Goal: Transaction & Acquisition: Obtain resource

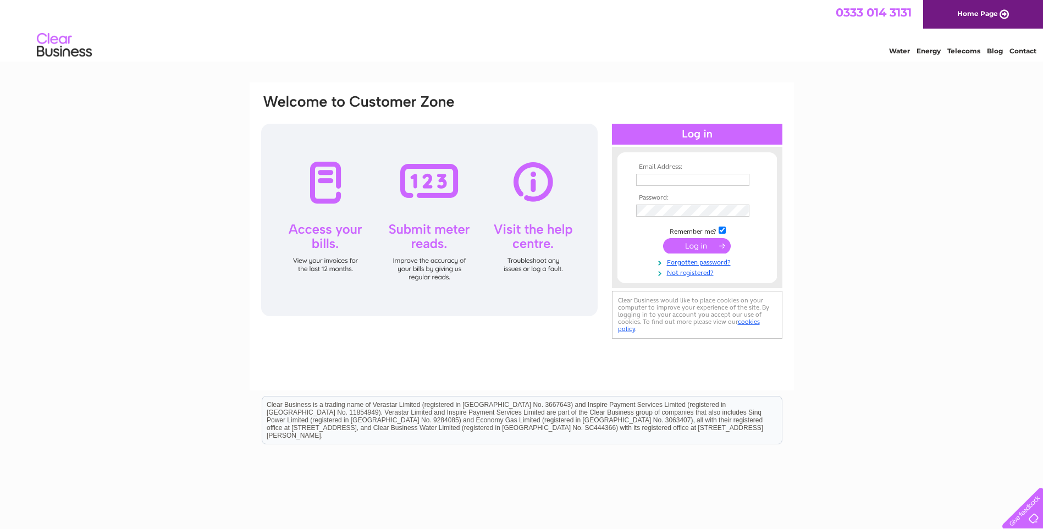
type input "suel@sabre-systems.com"
click at [701, 245] on input "submit" at bounding box center [697, 245] width 68 height 15
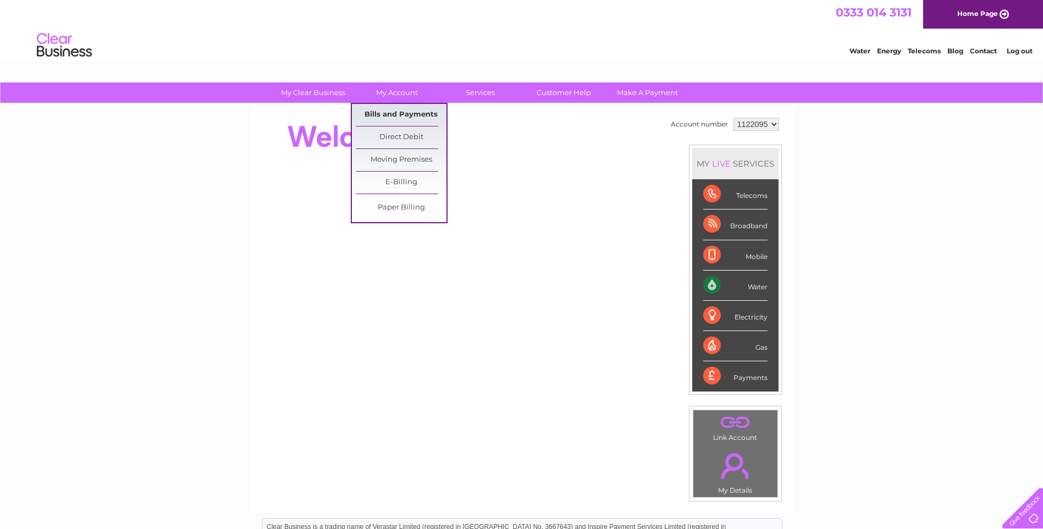
click at [417, 113] on link "Bills and Payments" at bounding box center [401, 115] width 91 height 22
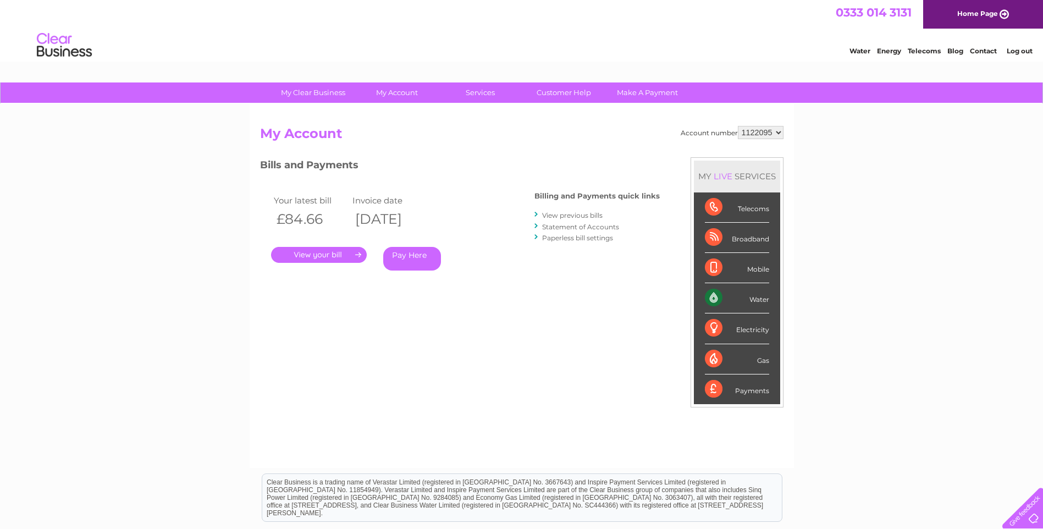
click at [335, 253] on link "." at bounding box center [319, 255] width 96 height 16
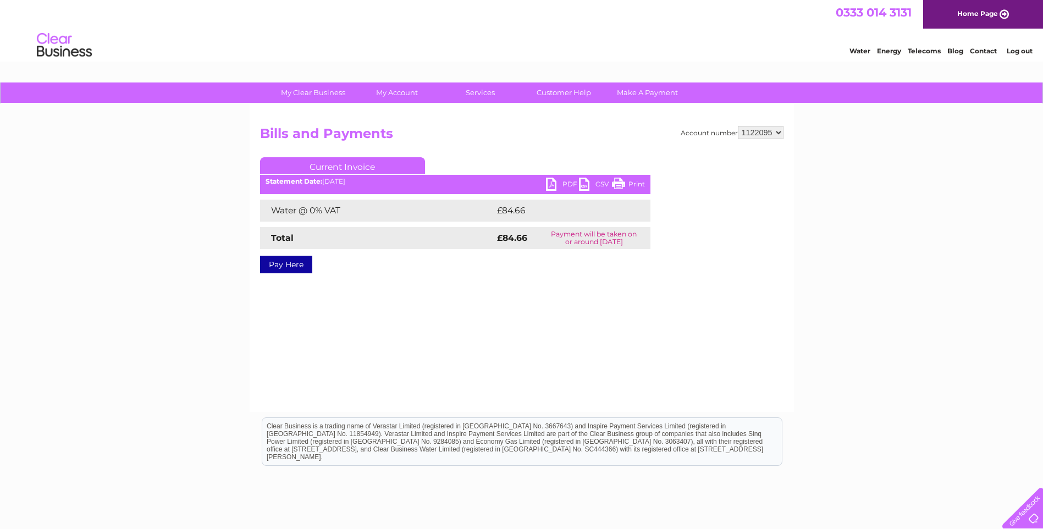
click at [552, 184] on link "PDF" at bounding box center [562, 186] width 33 height 16
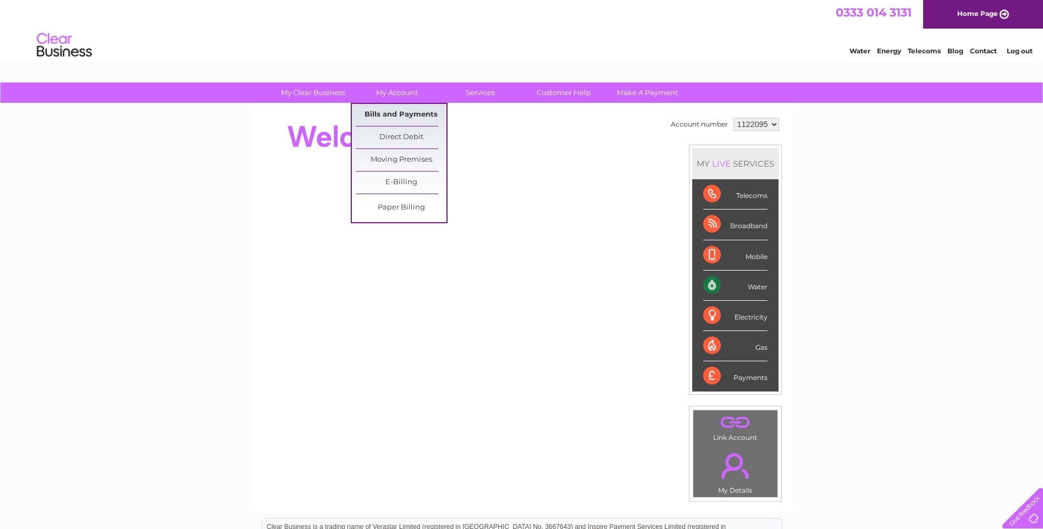
click at [402, 115] on link "Bills and Payments" at bounding box center [401, 115] width 91 height 22
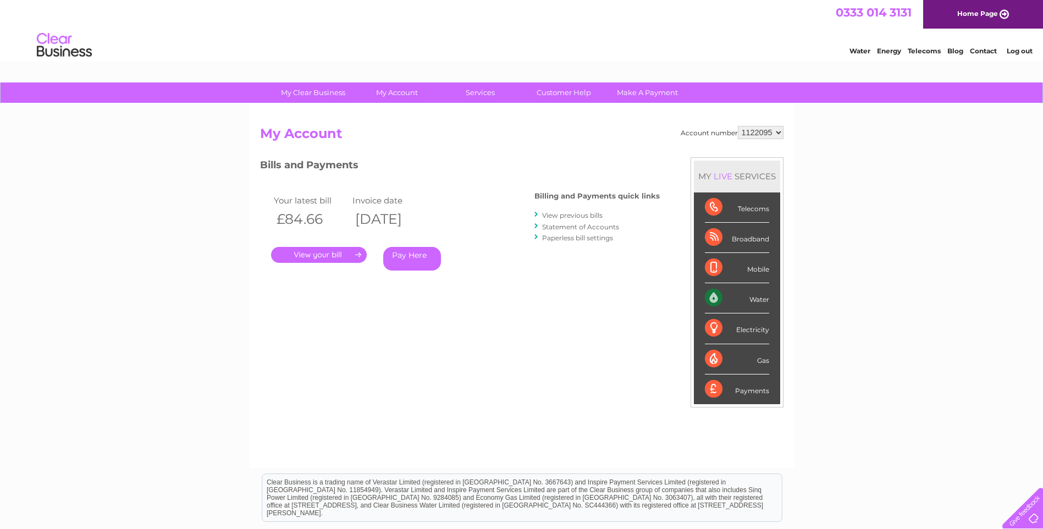
click at [316, 255] on link "." at bounding box center [319, 255] width 96 height 16
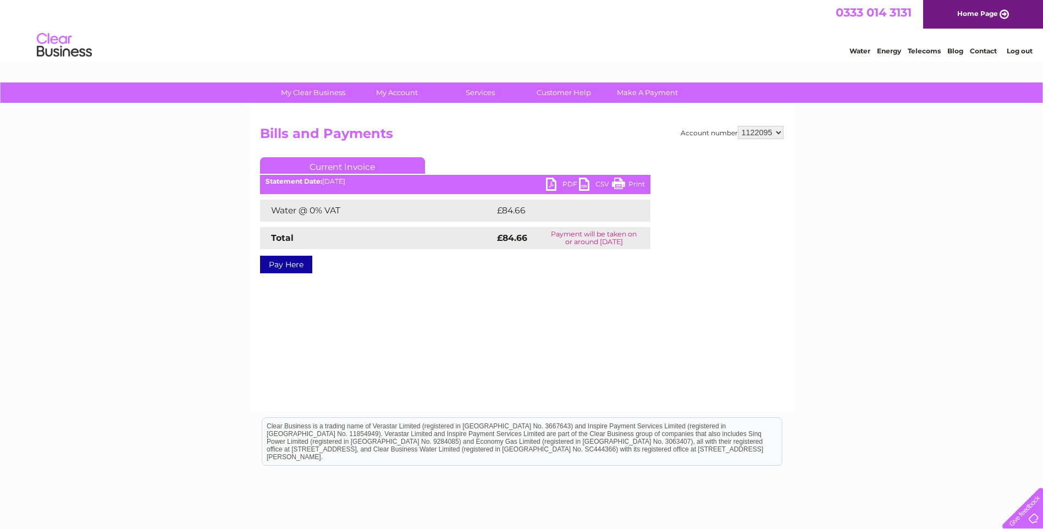
click at [553, 183] on link "PDF" at bounding box center [562, 186] width 33 height 16
click at [1014, 48] on link "Log out" at bounding box center [1020, 51] width 26 height 8
